Goal: Use online tool/utility: Utilize a website feature to perform a specific function

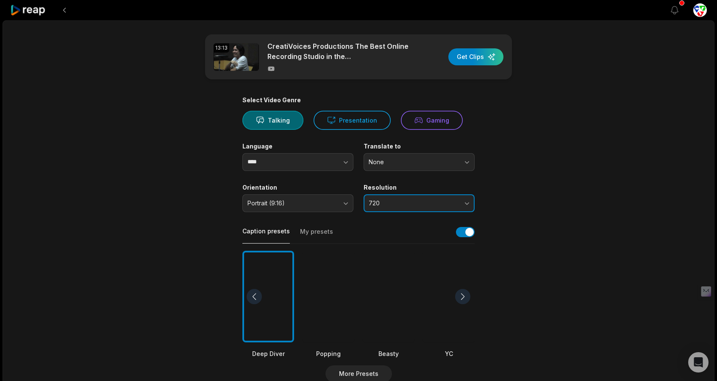
click at [401, 206] on span "720" at bounding box center [413, 203] width 89 height 8
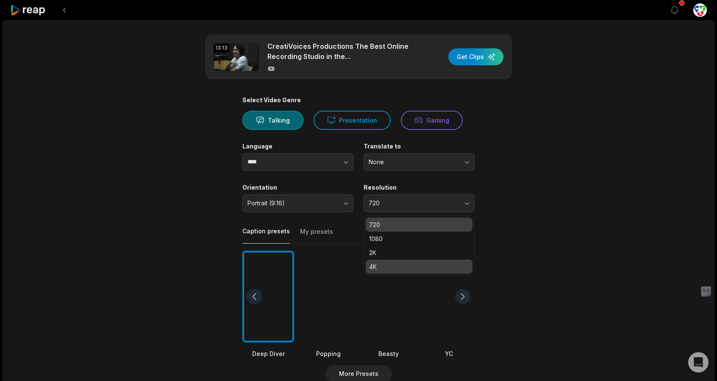
drag, startPoint x: 384, startPoint y: 251, endPoint x: 381, endPoint y: 267, distance: 16.4
click at [381, 267] on div "720 1080 2K 4K" at bounding box center [419, 245] width 111 height 60
click at [381, 267] on p "4K" at bounding box center [419, 266] width 100 height 9
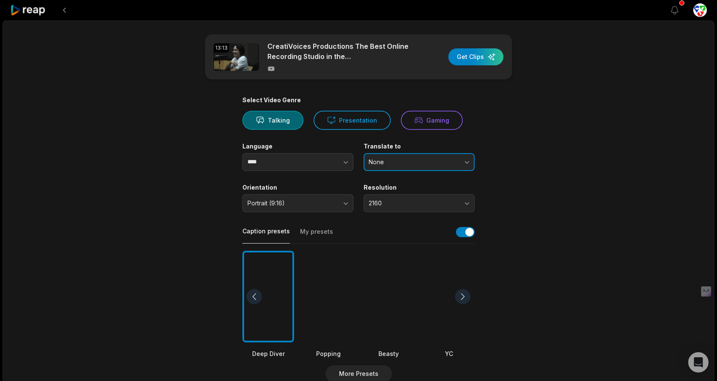
click at [380, 167] on button "None" at bounding box center [419, 162] width 111 height 18
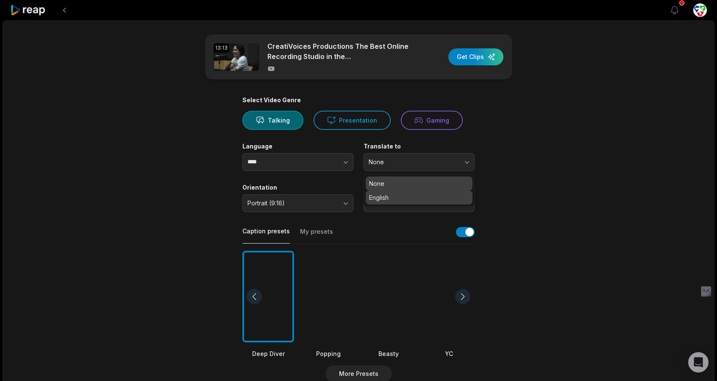
click at [384, 197] on p "English" at bounding box center [419, 197] width 100 height 9
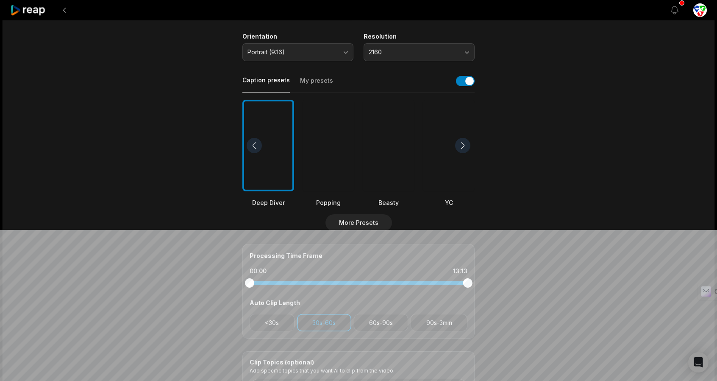
scroll to position [170, 0]
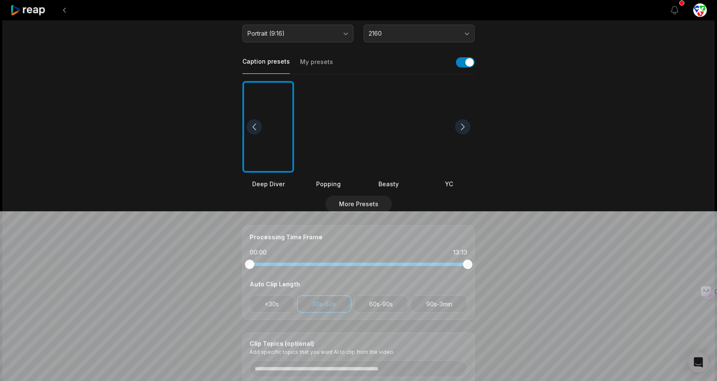
click at [340, 121] on div at bounding box center [329, 127] width 52 height 92
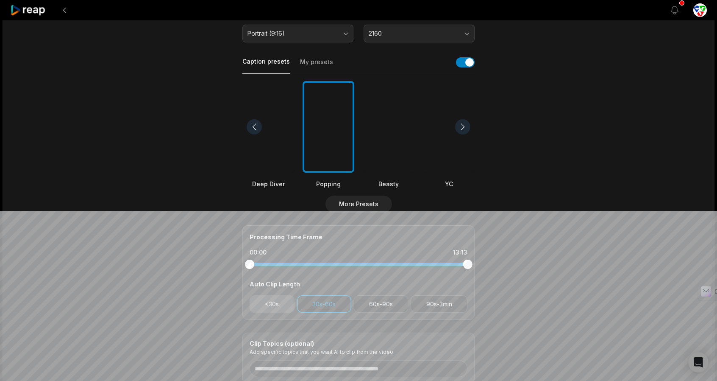
click at [279, 303] on button "<30s" at bounding box center [272, 303] width 45 height 17
click at [367, 305] on button "60s-90s" at bounding box center [381, 303] width 55 height 17
click at [437, 307] on button "90s-3min" at bounding box center [439, 303] width 57 height 17
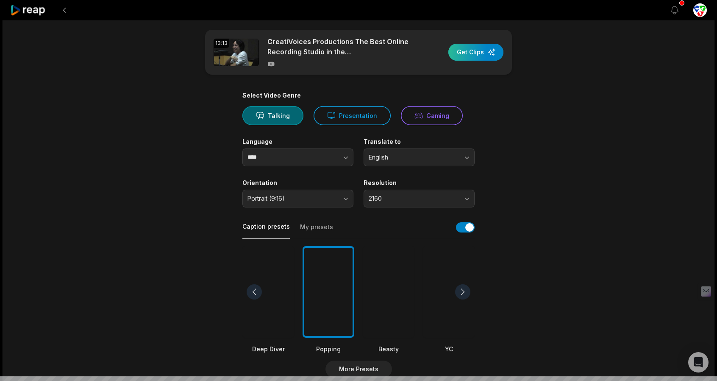
scroll to position [0, 0]
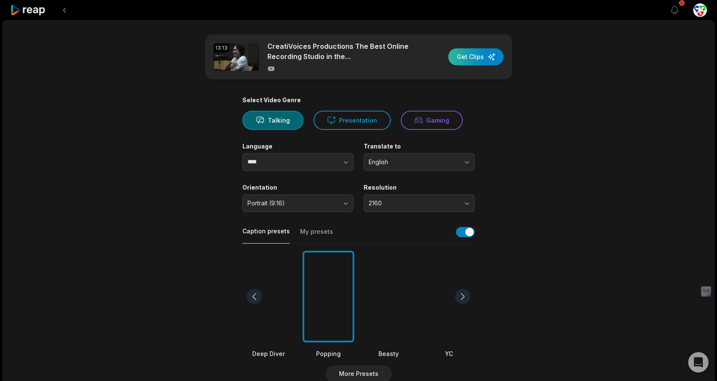
click at [473, 53] on div "button" at bounding box center [475, 56] width 55 height 17
